Goal: Task Accomplishment & Management: Manage account settings

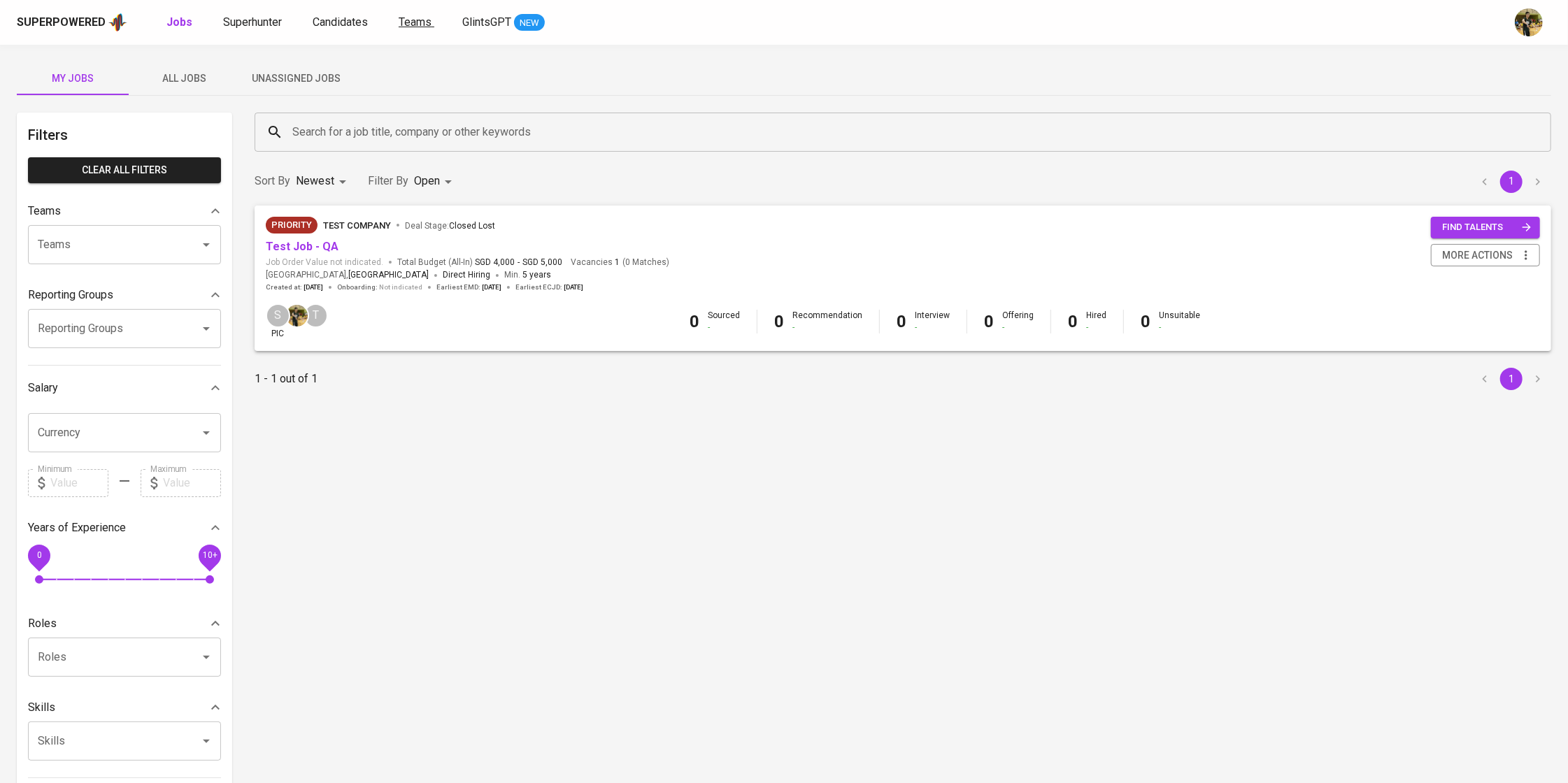
click at [419, 22] on span "Teams" at bounding box center [414, 22] width 33 height 14
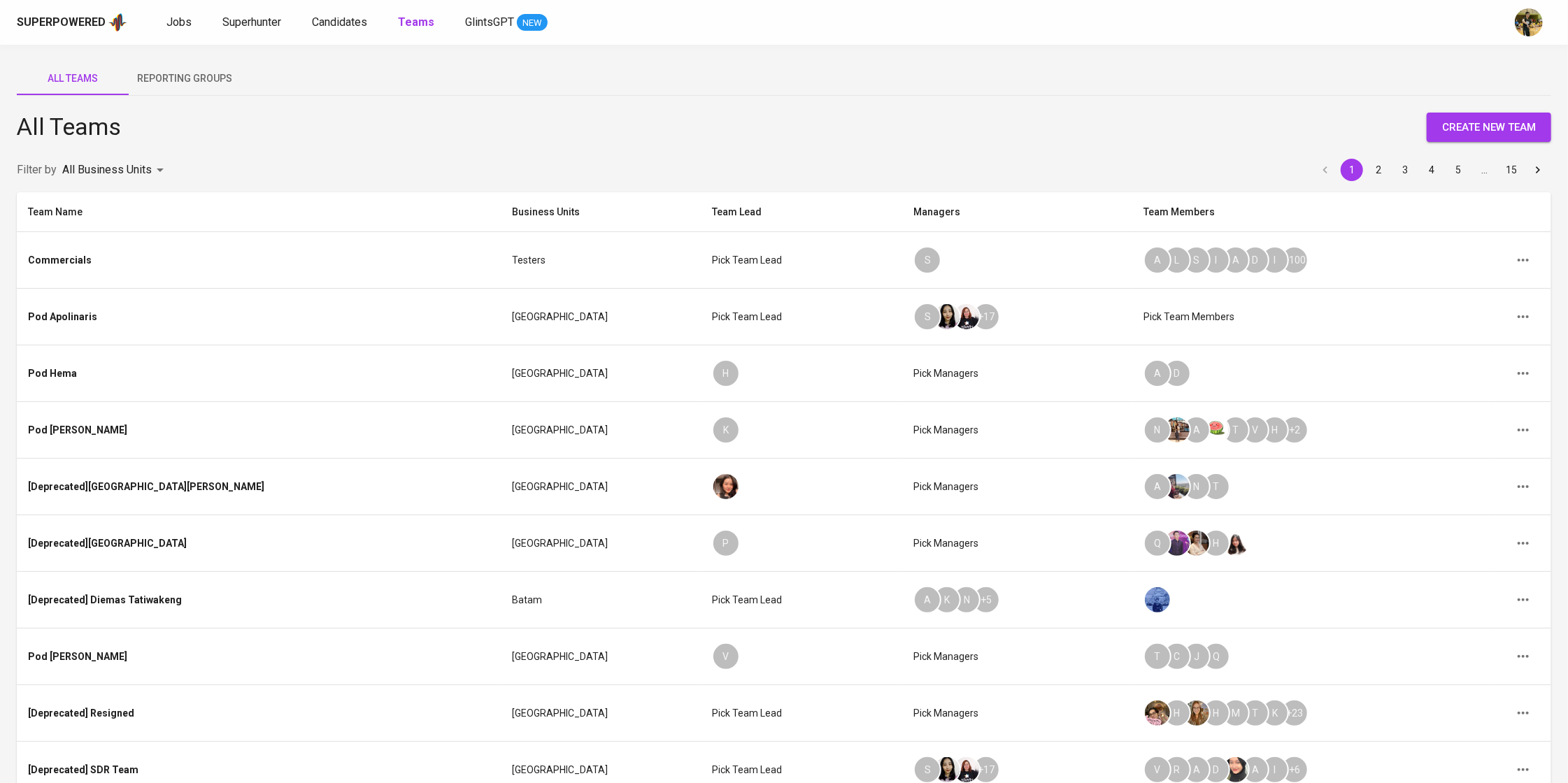
click at [143, 169] on body "Superpowered Jobs Superhunter Candidates Teams GlintsGPT NEW All Teams Reportin…" at bounding box center [784, 454] width 1568 height 907
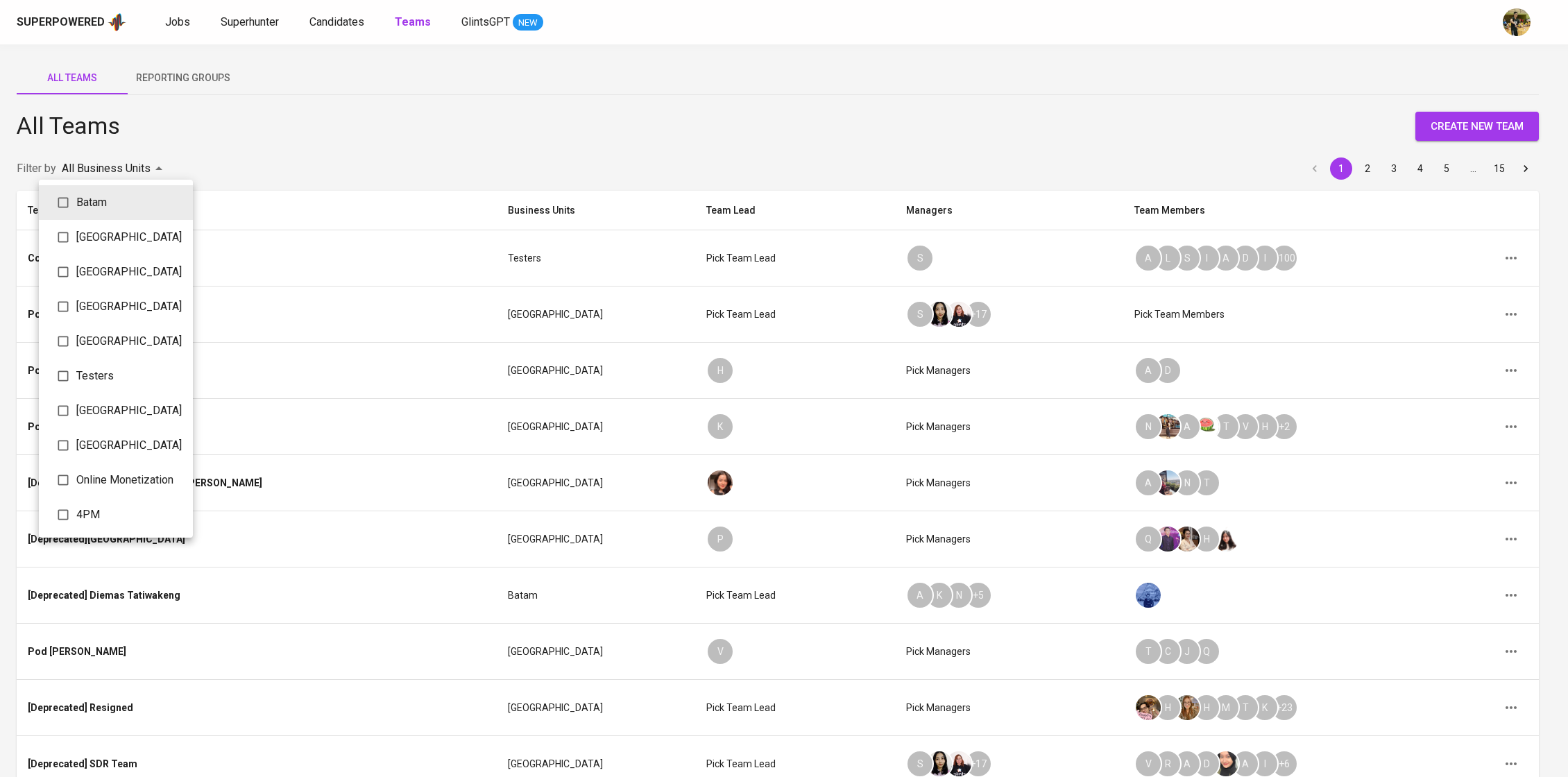
click at [120, 379] on li "Testers" at bounding box center [116, 376] width 154 height 35
type input "548c56b8-3686-4df5-a749-5f0b41a32f34"
checkbox input "true"
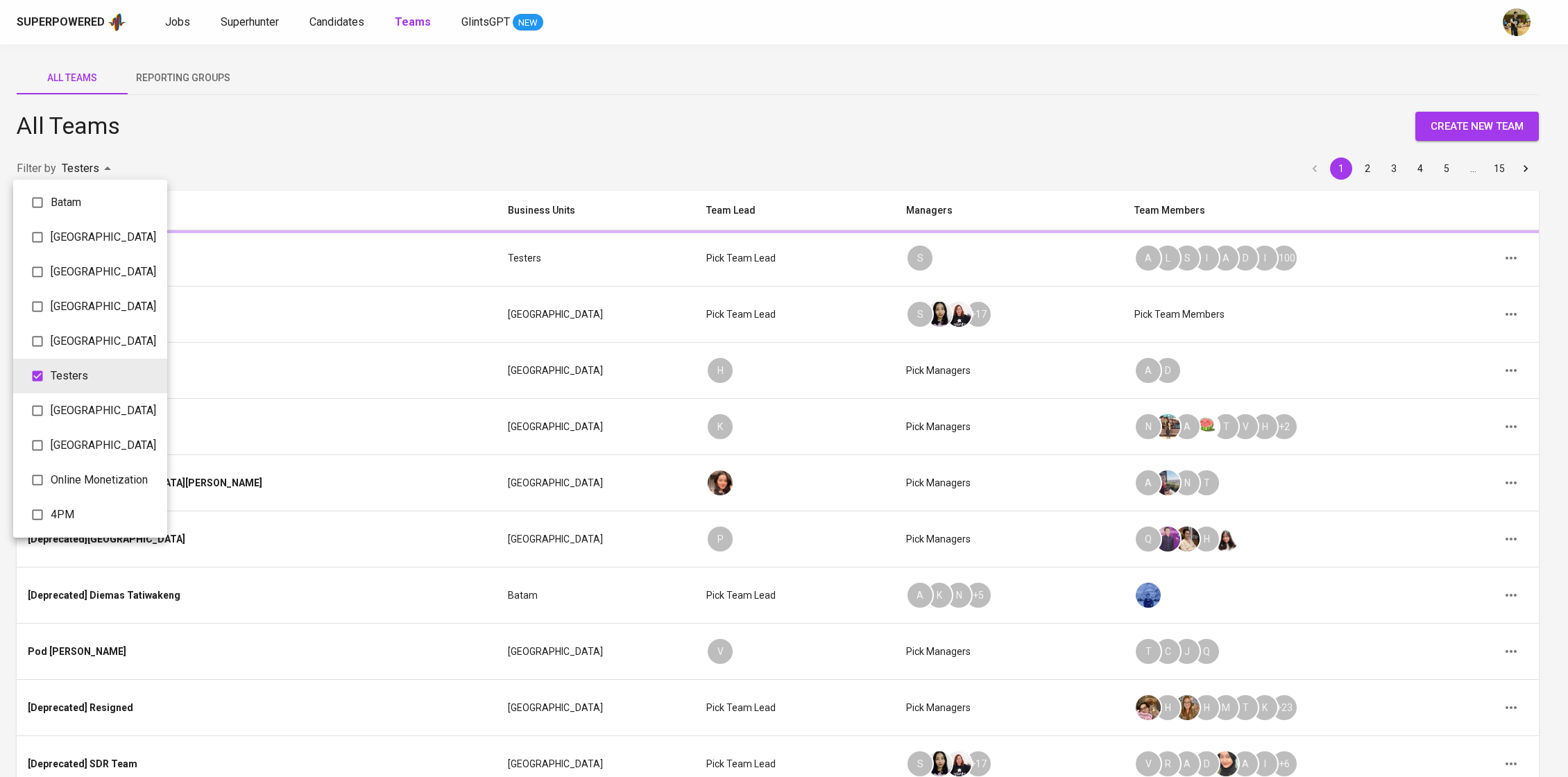
click at [425, 163] on div at bounding box center [784, 388] width 1568 height 777
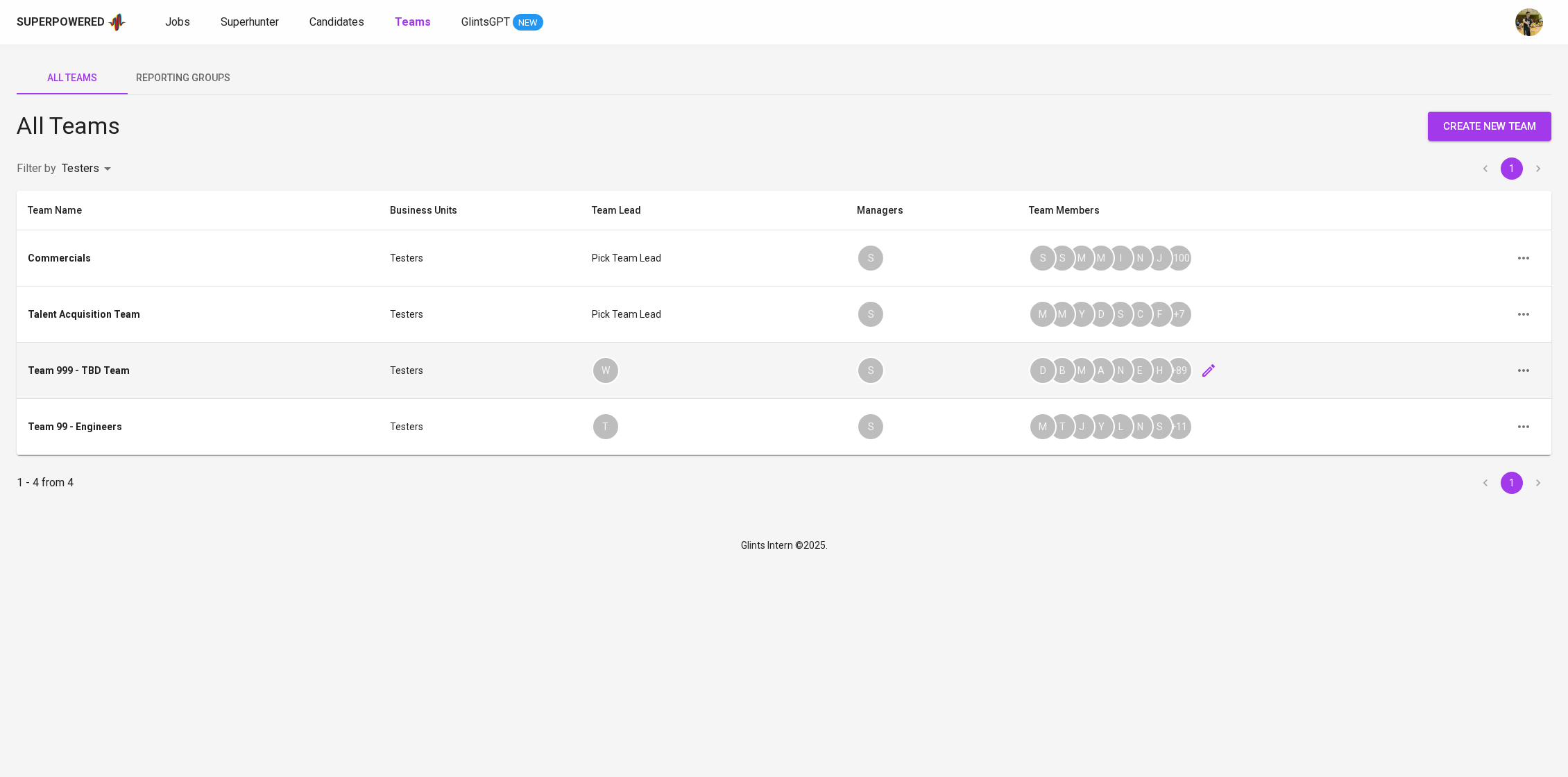
click at [1200, 377] on icon "button" at bounding box center [1208, 370] width 17 height 17
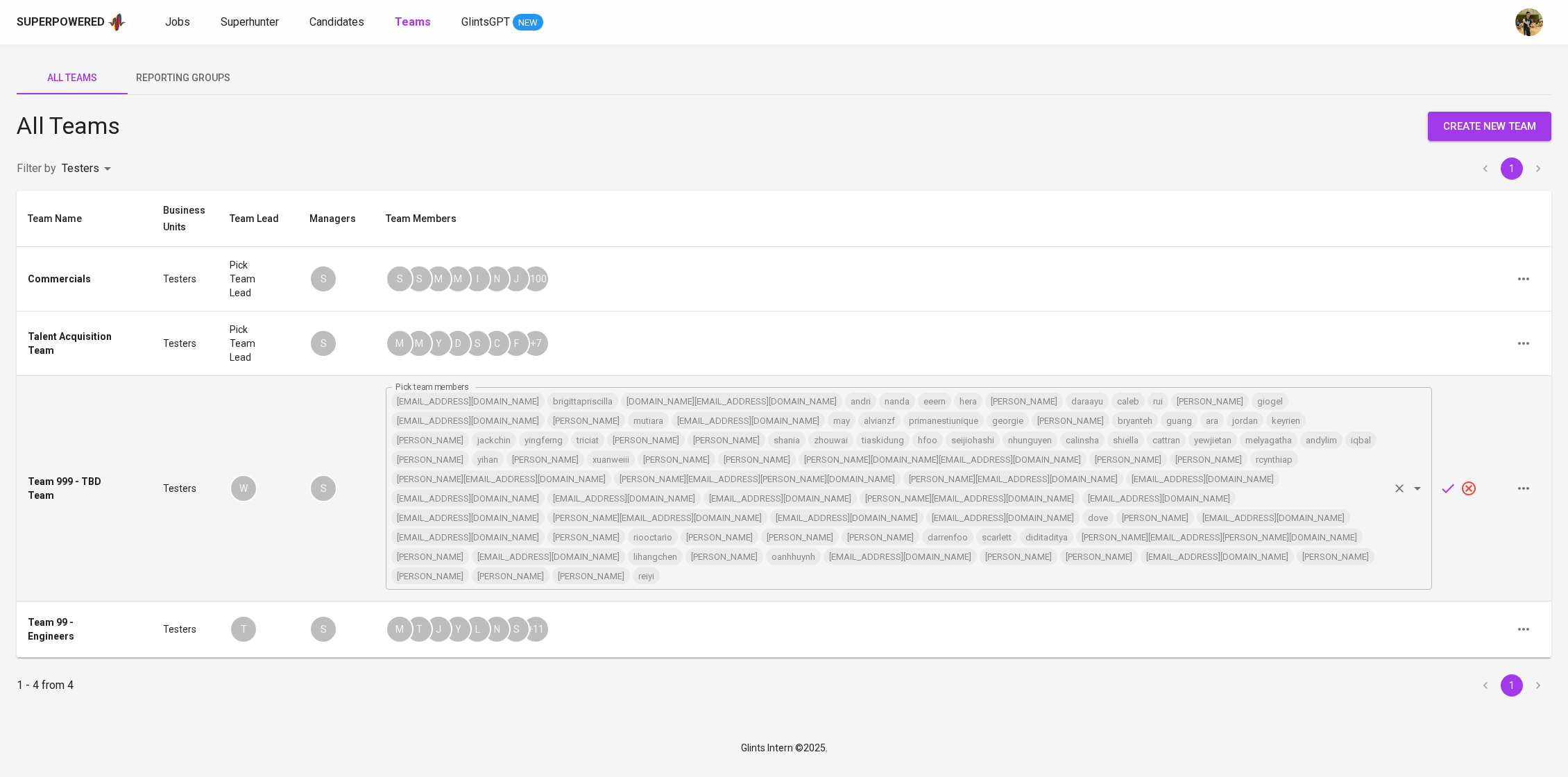
click at [970, 566] on input "Pick team members" at bounding box center [1024, 575] width 726 height 19
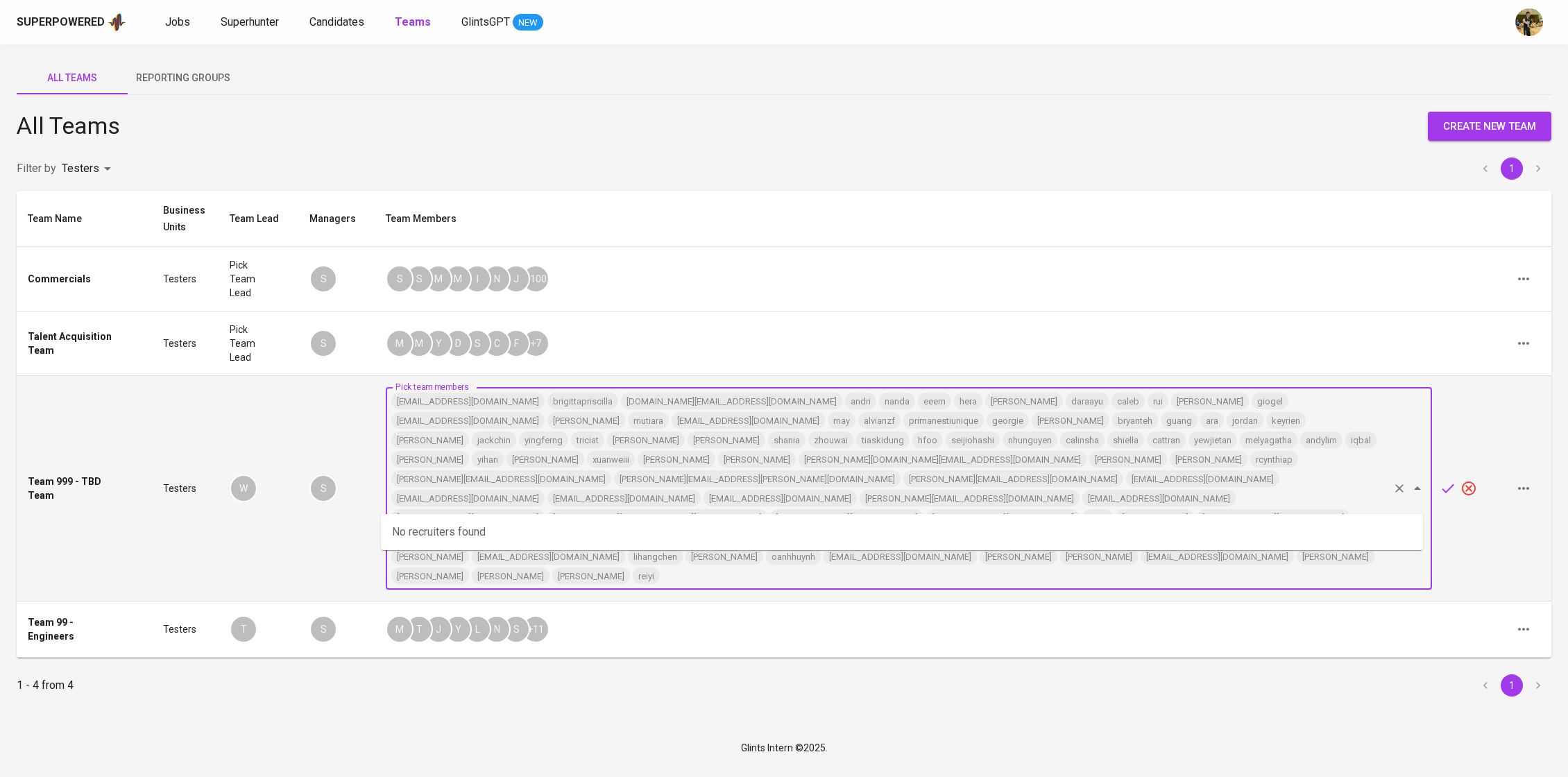
paste input "[PERSON_NAME][EMAIL_ADDRESS][DOMAIN_NAME]"
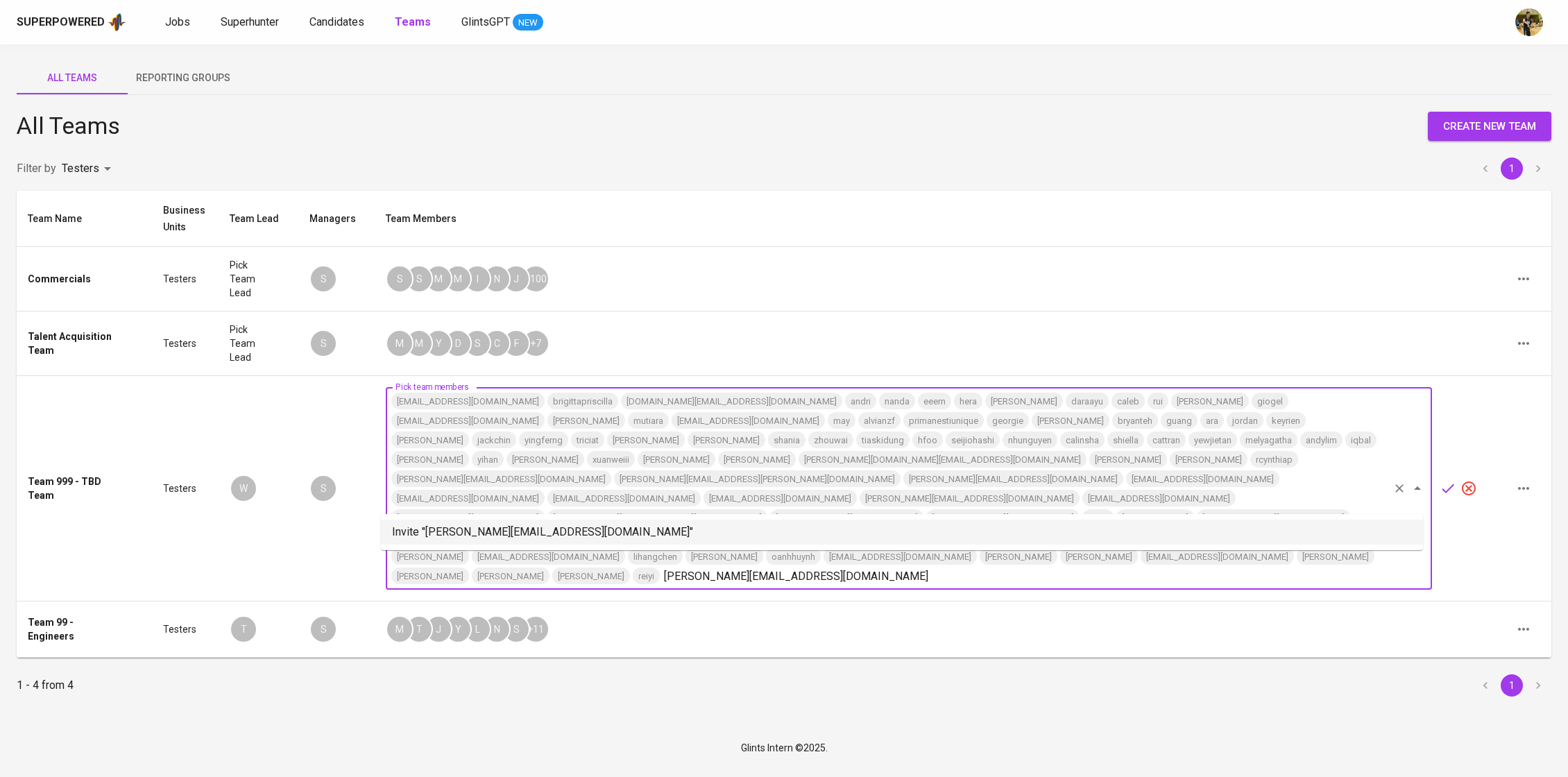
click at [982, 522] on li "Invite "[PERSON_NAME][EMAIL_ADDRESS][DOMAIN_NAME]"" at bounding box center [902, 532] width 1042 height 25
type input "[PERSON_NAME][EMAIL_ADDRESS][DOMAIN_NAME]"
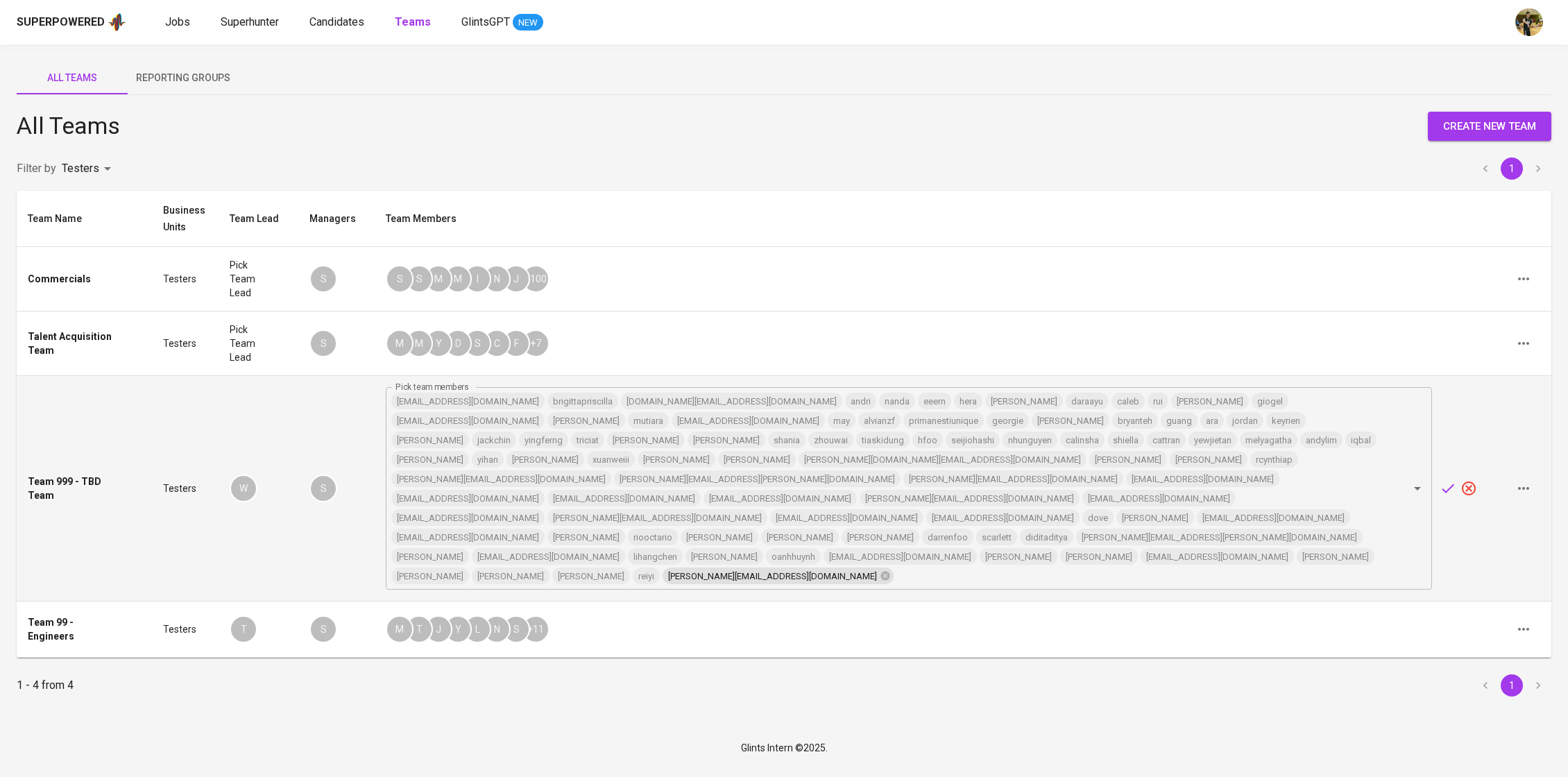
click at [1445, 481] on icon "button" at bounding box center [1448, 489] width 17 height 17
